Goal: Transaction & Acquisition: Obtain resource

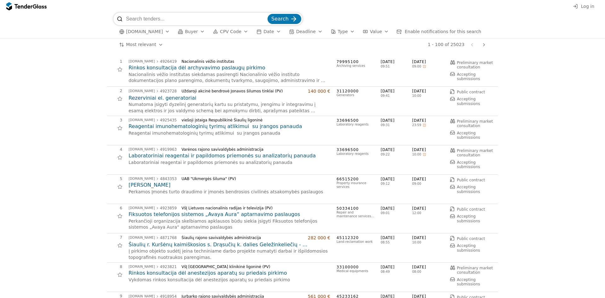
type input "o"
click at [344, 34] on div "[DOMAIN_NAME] Buyer CPV Code Date Deadline Type Value Enable notifications for …" at bounding box center [302, 31] width 378 height 13
click at [344, 32] on div "button" at bounding box center [353, 31] width 18 height 16
click at [357, 12] on div "Log in" at bounding box center [302, 6] width 605 height 13
click at [378, 31] on div "button" at bounding box center [387, 31] width 18 height 16
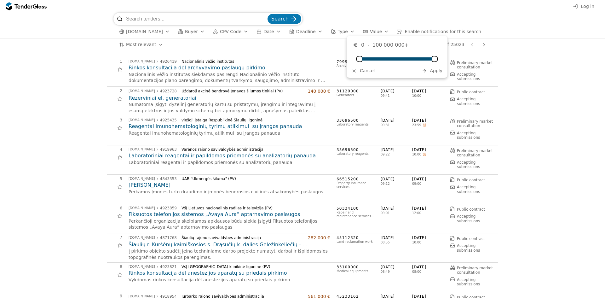
click at [378, 31] on div "button" at bounding box center [387, 31] width 18 height 16
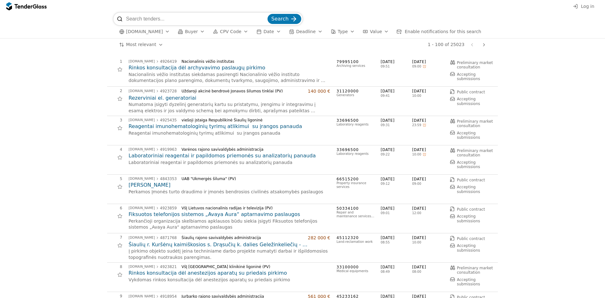
click at [296, 32] on span "Deadline" at bounding box center [306, 31] width 20 height 5
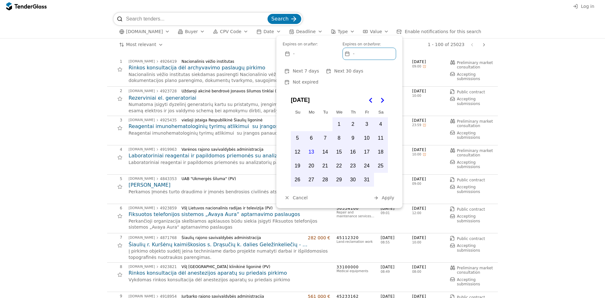
click at [263, 30] on span "Date" at bounding box center [268, 31] width 10 height 5
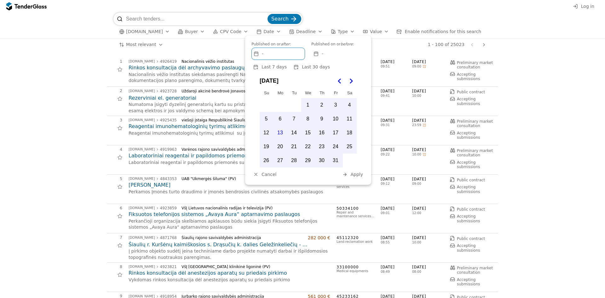
click at [233, 33] on button "CPV Code" at bounding box center [231, 32] width 40 height 8
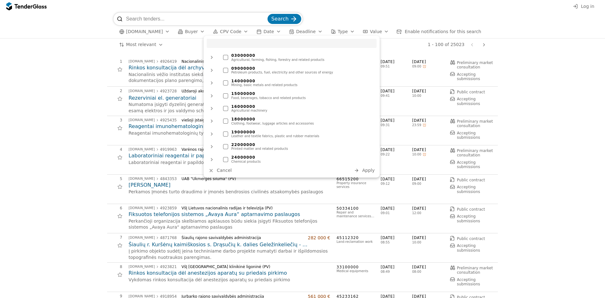
click at [194, 32] on div "button" at bounding box center [202, 31] width 18 height 16
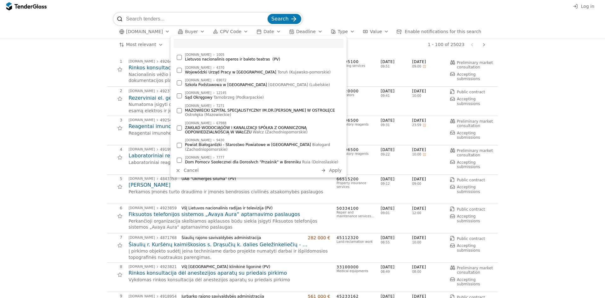
click at [165, 32] on div "button" at bounding box center [168, 31] width 18 height 16
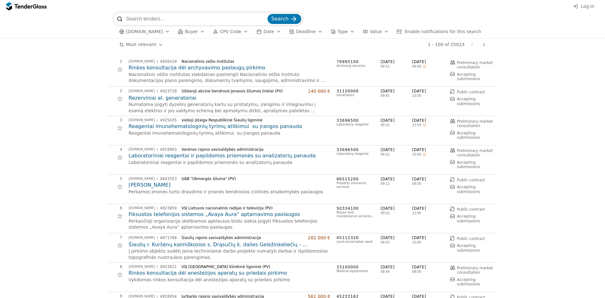
click at [146, 21] on input "search" at bounding box center [196, 19] width 140 height 13
click at [152, 19] on input "search" at bounding box center [196, 19] width 140 height 13
type input "riedėjim"
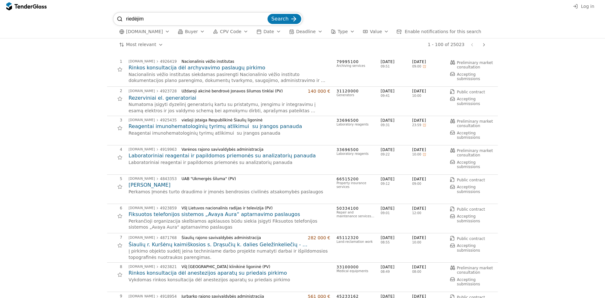
click at [282, 17] on span "Search" at bounding box center [279, 19] width 17 height 6
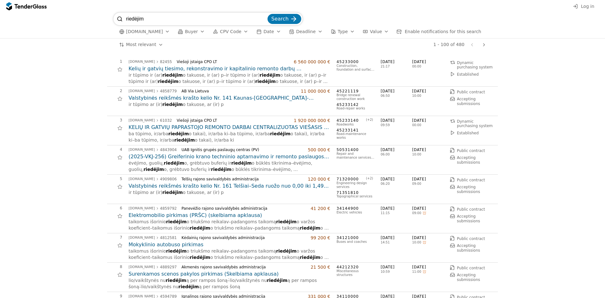
click at [207, 69] on h2 "Kelių ir gatvių tiesimo, rekonstravimo ir kapitalinio remonto darbų centralizuo…" at bounding box center [230, 68] width 202 height 7
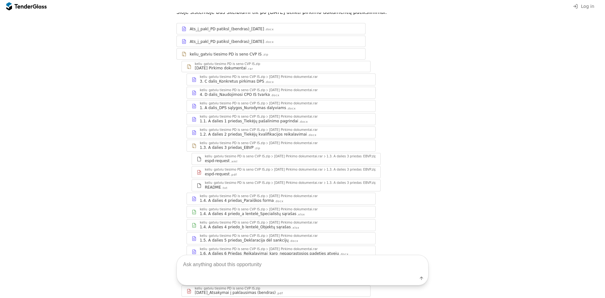
scroll to position [126, 0]
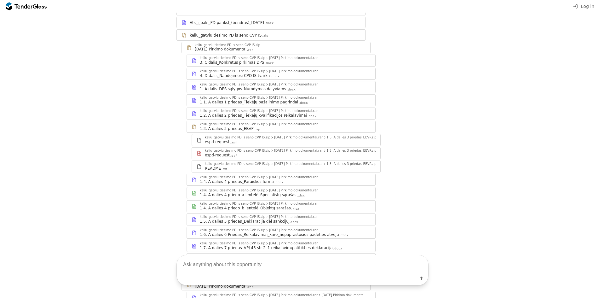
click at [269, 211] on div "1.4. A dalies 4 priedo_b lentelė_Objektų sąrašas" at bounding box center [245, 207] width 91 height 5
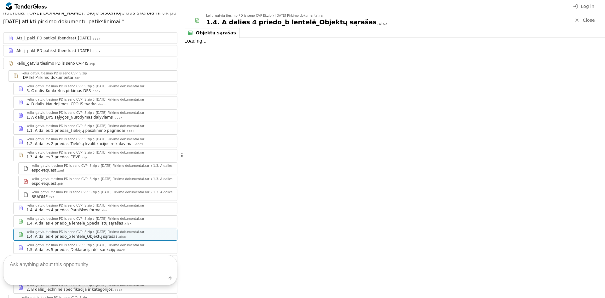
scroll to position [154, 0]
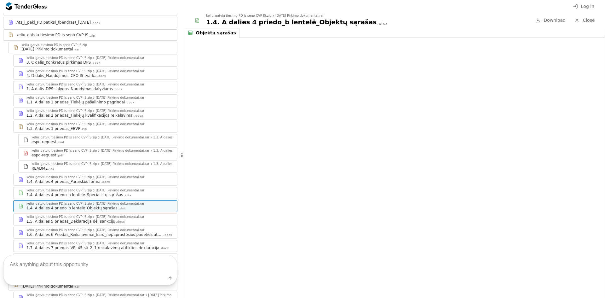
click at [124, 197] on div ".xlsx" at bounding box center [128, 195] width 8 height 4
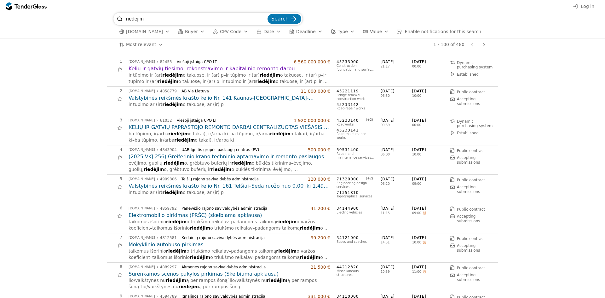
click at [228, 98] on h2 "Valstybinės reikšmės krašto kelio Nr. 141 Kaunas-[GEOGRAPHIC_DATA]-[GEOGRAPHIC_…" at bounding box center [230, 98] width 202 height 7
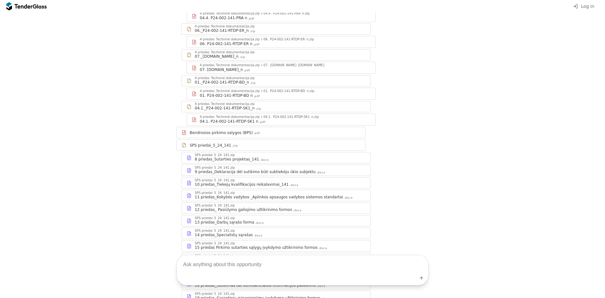
scroll to position [189, 0]
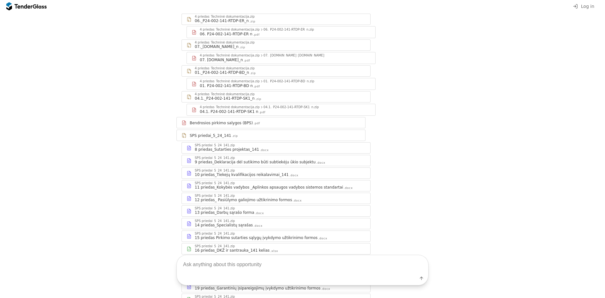
click at [268, 210] on div "13 priedas_Darbų sąrašo forma .docx" at bounding box center [280, 212] width 171 height 5
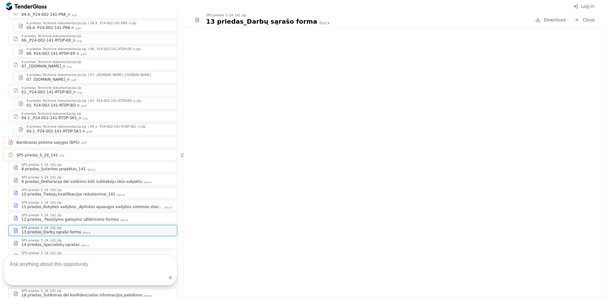
click at [123, 242] on div "14 priedas_Specialistų sąrašas .docx" at bounding box center [96, 244] width 151 height 5
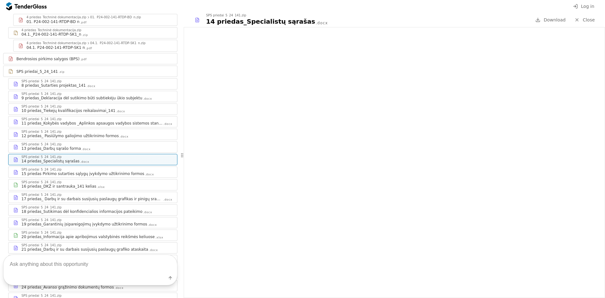
scroll to position [294, 0]
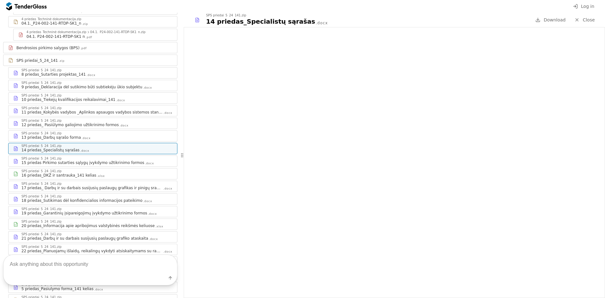
click at [117, 236] on div "21 priedas_Darbų ir su darbais susijusių paslaugų grafiko ataskaita" at bounding box center [84, 238] width 127 height 5
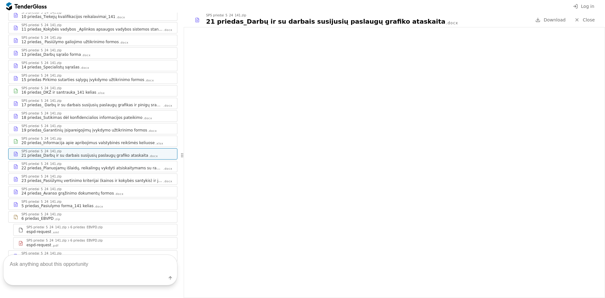
scroll to position [389, 0]
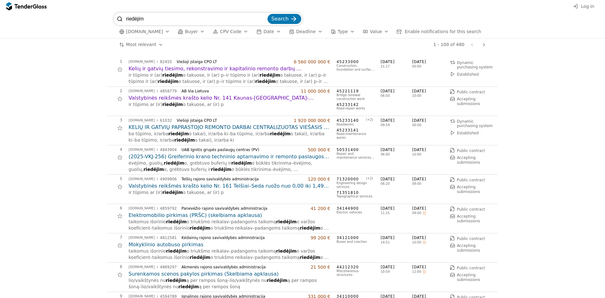
click at [193, 156] on h2 "(2025-VKJ-256) Greiferinio krano techninio aptarnavimo ir remonto paslaugos, me…" at bounding box center [230, 156] width 202 height 7
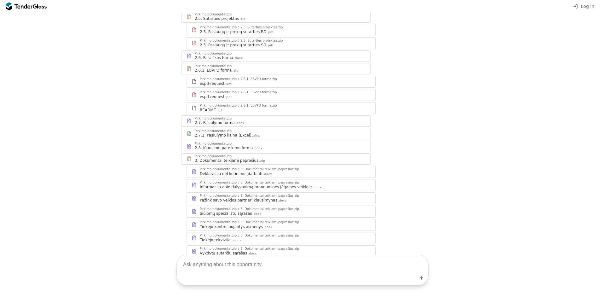
scroll to position [221, 0]
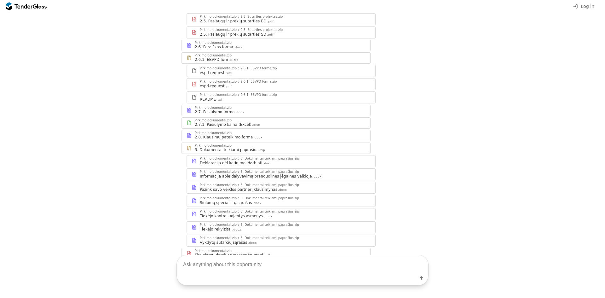
click at [294, 189] on div "Pažink savo veiklos partnerį klausimynas .docx" at bounding box center [285, 189] width 171 height 5
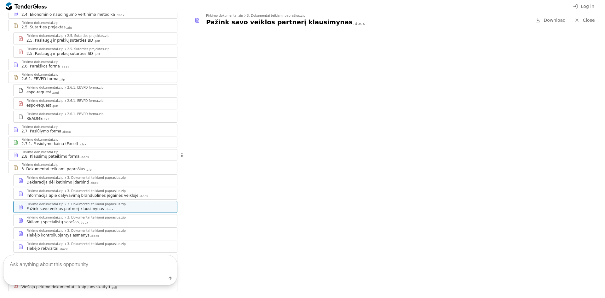
click at [102, 219] on div "Siūlomų specialistų sąrašas .docx" at bounding box center [99, 221] width 146 height 5
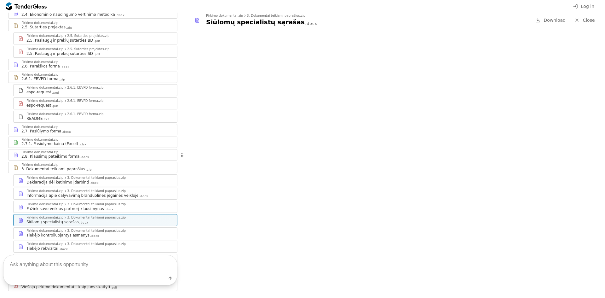
click at [98, 233] on div "Tiekėjo kontroliuojantys asmenys .docx" at bounding box center [99, 235] width 146 height 5
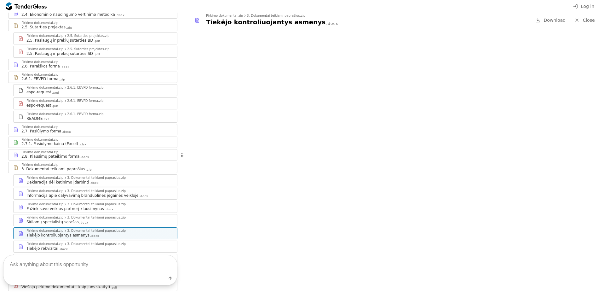
click at [86, 242] on div "3. Dokumentai teikiami paprašius.zip" at bounding box center [96, 243] width 59 height 3
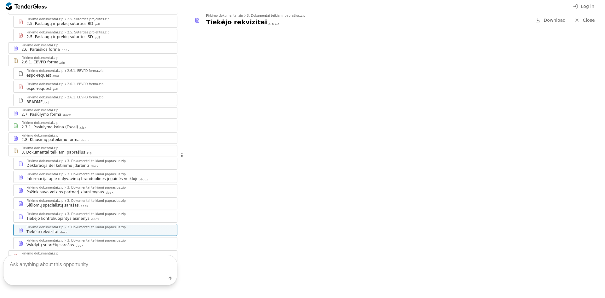
scroll to position [252, 0]
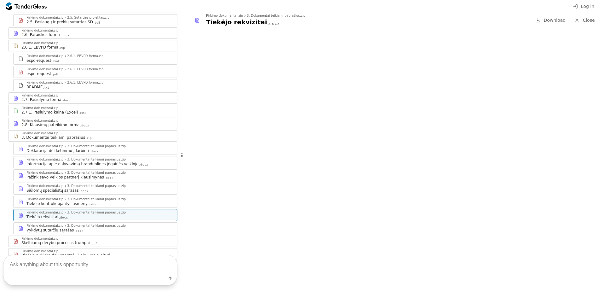
click at [89, 228] on div "Vykdytų sutarčių sąrašas .docx" at bounding box center [99, 230] width 146 height 5
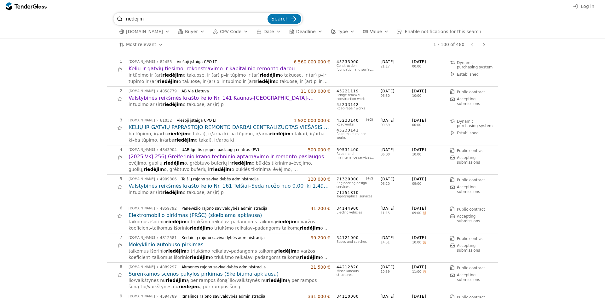
click at [245, 186] on h2 "Valstybinės reikšmės krašto kelio Nr. 161 Telšiai–Seda ruožo nuo 0,00 iki 1,49 …" at bounding box center [230, 185] width 202 height 7
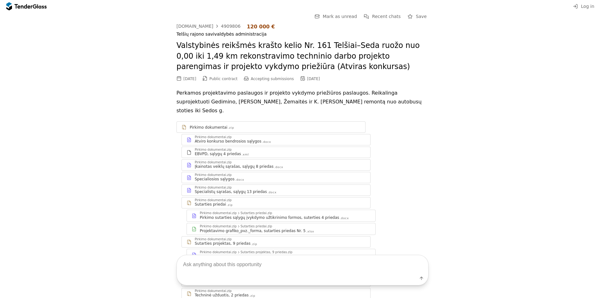
click at [288, 189] on div "Specialistų sąrašas, sąlygų 13 priedas .docx" at bounding box center [280, 191] width 171 height 5
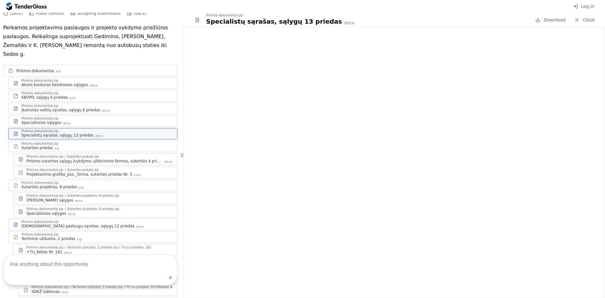
scroll to position [95, 0]
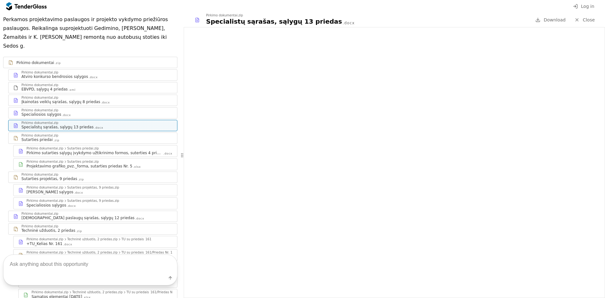
click at [120, 215] on div "[DEMOGRAPHIC_DATA] paslaugų sąrašas, sąlygų 12 priedas .docx" at bounding box center [96, 217] width 151 height 5
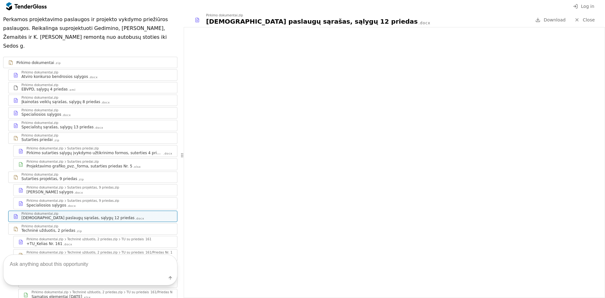
click at [82, 241] on div "+TU_Kelias Nr. 161 .docx" at bounding box center [99, 243] width 146 height 5
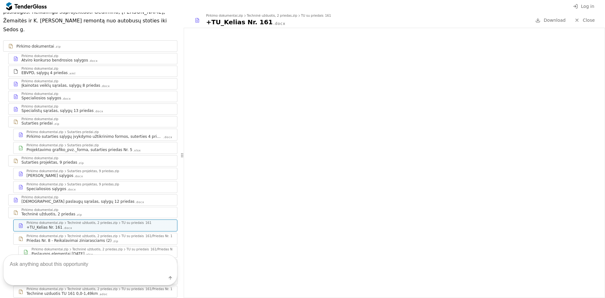
scroll to position [126, 0]
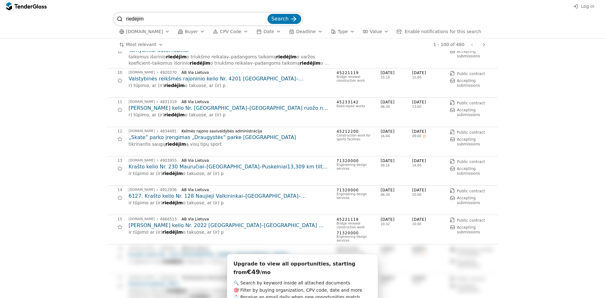
scroll to position [252, 0]
click at [208, 225] on h2 "[PERSON_NAME] kelio Nr. 2022 [GEOGRAPHIC_DATA]–[GEOGRAPHIC_DATA] 2,477 km tilto…" at bounding box center [230, 225] width 202 height 7
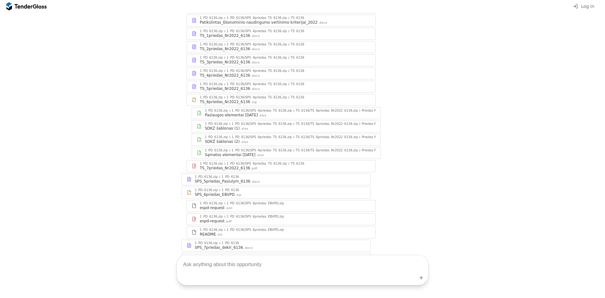
scroll to position [378, 0]
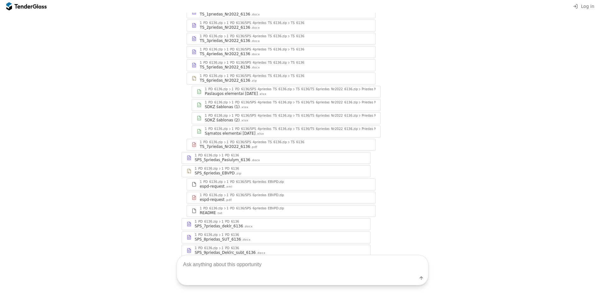
click at [275, 237] on div "SPS_8priedas_SUT_6136 .docx" at bounding box center [280, 239] width 171 height 5
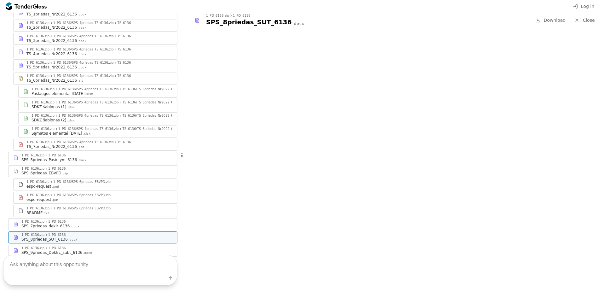
click at [82, 220] on div "1_PD_6136.zip 1_PD_6136" at bounding box center [96, 222] width 151 height 4
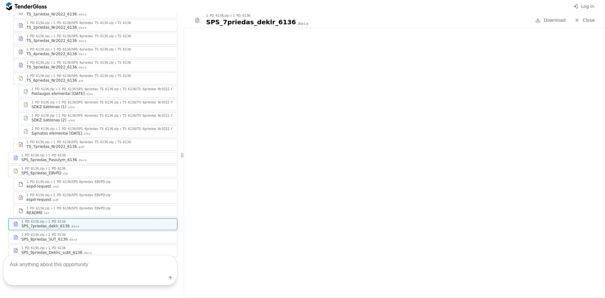
click at [85, 210] on div "README .txt" at bounding box center [99, 212] width 146 height 5
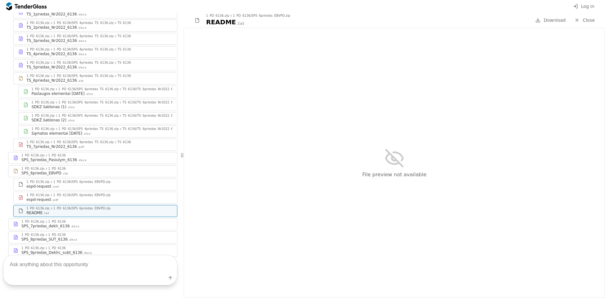
click at [92, 170] on div "SPS_6priedas_EBVPD .zip" at bounding box center [96, 172] width 151 height 5
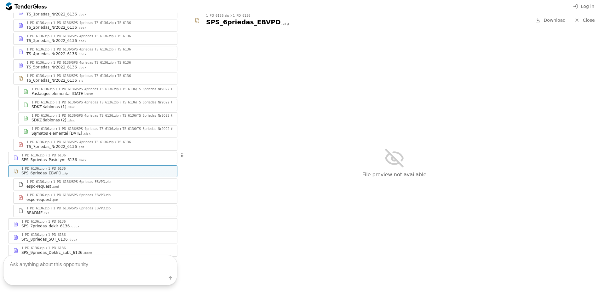
click at [92, 157] on div "SPS_5priedas_Pasiulym_6136 .docx" at bounding box center [96, 159] width 151 height 5
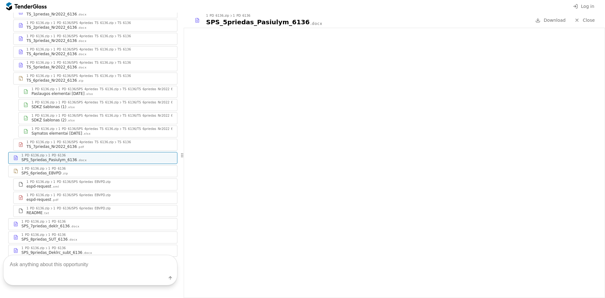
click at [97, 144] on div "TS_7priedas_Nr2022_6136 .pdf" at bounding box center [99, 146] width 146 height 5
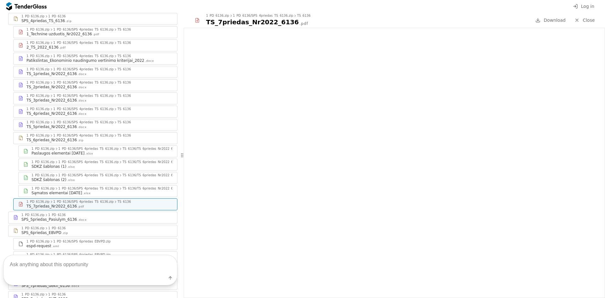
scroll to position [335, 0]
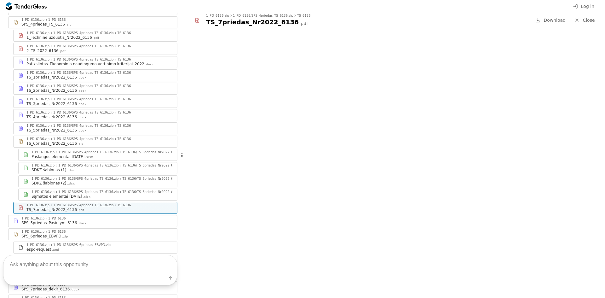
click at [95, 124] on div "1_PD_6136/SPS_4priedas_TS_6136.zip" at bounding box center [83, 125] width 61 height 3
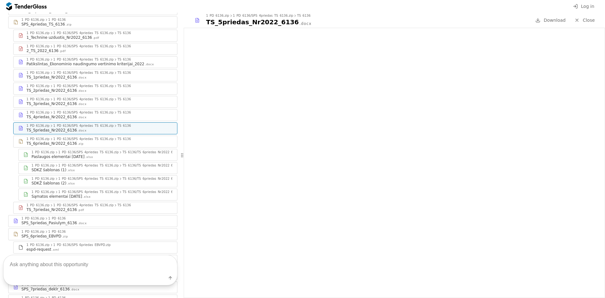
click at [101, 114] on div "TS_4priedas_Nr2022_6136 .docx" at bounding box center [99, 116] width 146 height 5
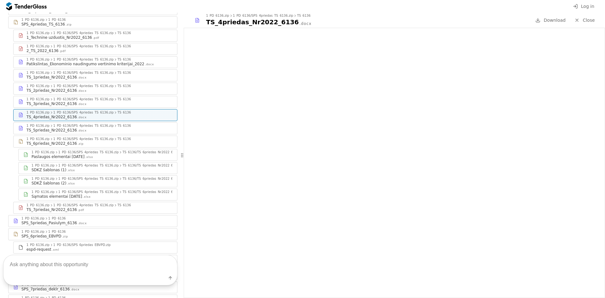
click at [104, 101] on div "TS_3priedas_Nr2022_6136 .docx" at bounding box center [99, 103] width 146 height 5
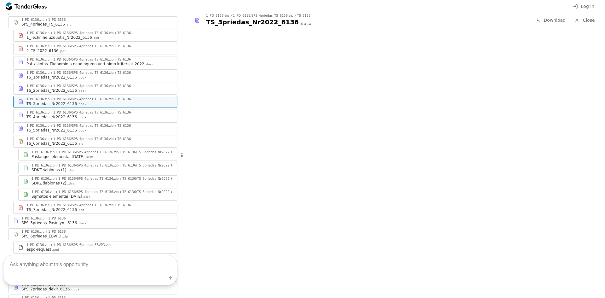
click at [86, 88] on div "TS_2priedas_Nr2022_6136 .docx" at bounding box center [99, 90] width 146 height 5
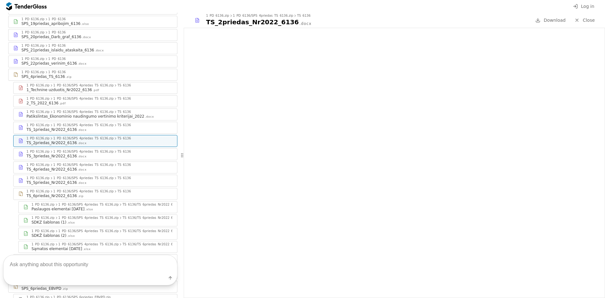
scroll to position [272, 0]
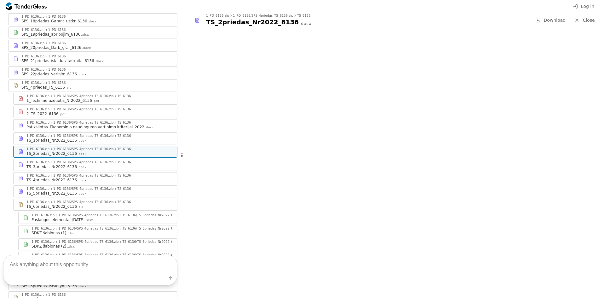
click at [92, 134] on div "1_PD_6136/SPS_4priedas_TS_6136.zip" at bounding box center [83, 135] width 61 height 3
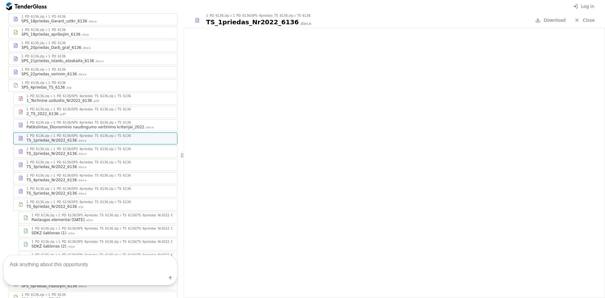
click at [96, 124] on div "Patikslintas_Ekonominio naudingumo vertinimo kriterijai_2022" at bounding box center [85, 126] width 118 height 5
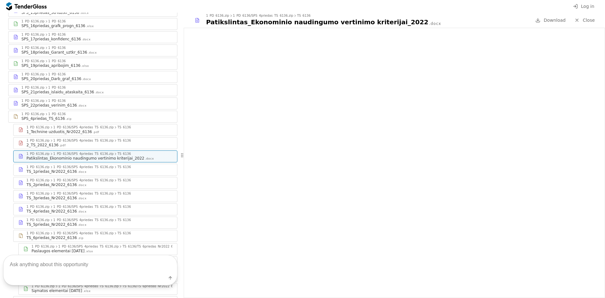
scroll to position [240, 0]
click at [101, 139] on div "1_PD_6136/SPS_4priedas_TS_6136.zip" at bounding box center [83, 140] width 61 height 3
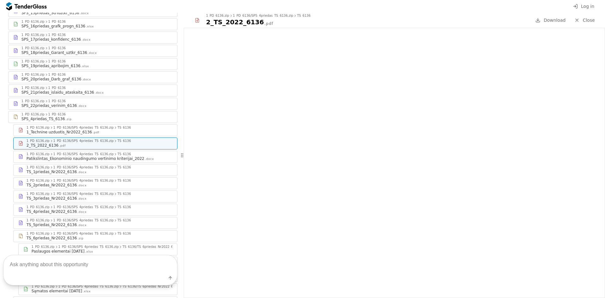
click at [99, 126] on div "1_PD_6136/SPS_4priedas_TS_6136.zip" at bounding box center [83, 127] width 61 height 3
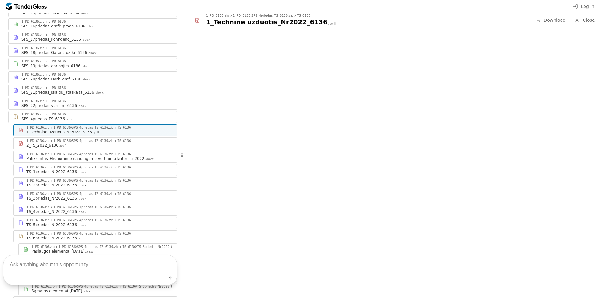
click at [99, 116] on div "SPS_4priedas_TS_6136 .zip" at bounding box center [96, 118] width 151 height 5
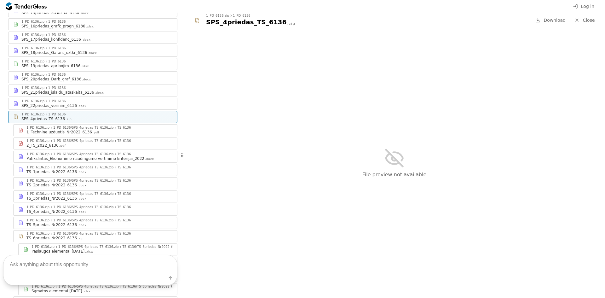
click at [102, 103] on div "SPS_22priedas_verinim_6136 .docx" at bounding box center [96, 105] width 151 height 5
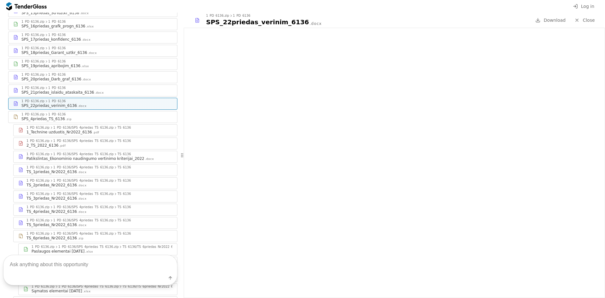
click at [105, 86] on div "1_PD_6136.zip 1_PD_6136" at bounding box center [96, 88] width 151 height 4
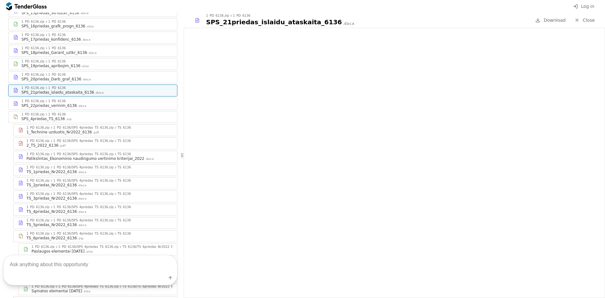
click at [107, 77] on div "SPS_20priedas_Darb_graf_6136 .docx" at bounding box center [96, 79] width 151 height 5
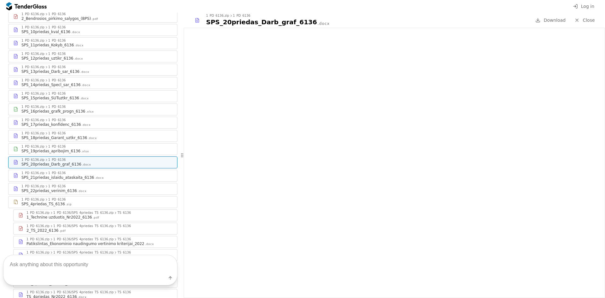
scroll to position [146, 0]
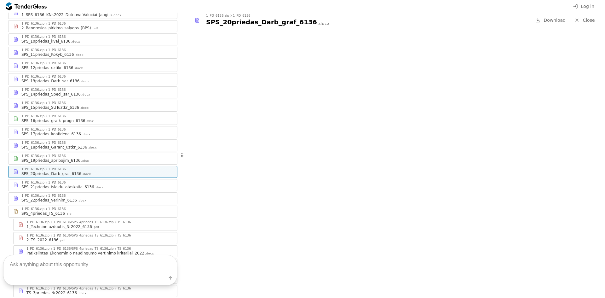
click at [106, 92] on div "SPS_14priedas_Specl_sar_6136 .docx" at bounding box center [96, 94] width 151 height 5
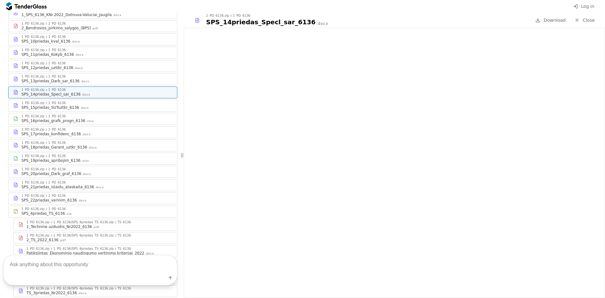
click at [108, 78] on div "SPS_13priedas_Darb_sar_6136 .docx" at bounding box center [96, 80] width 151 height 5
